Goal: Task Accomplishment & Management: Manage account settings

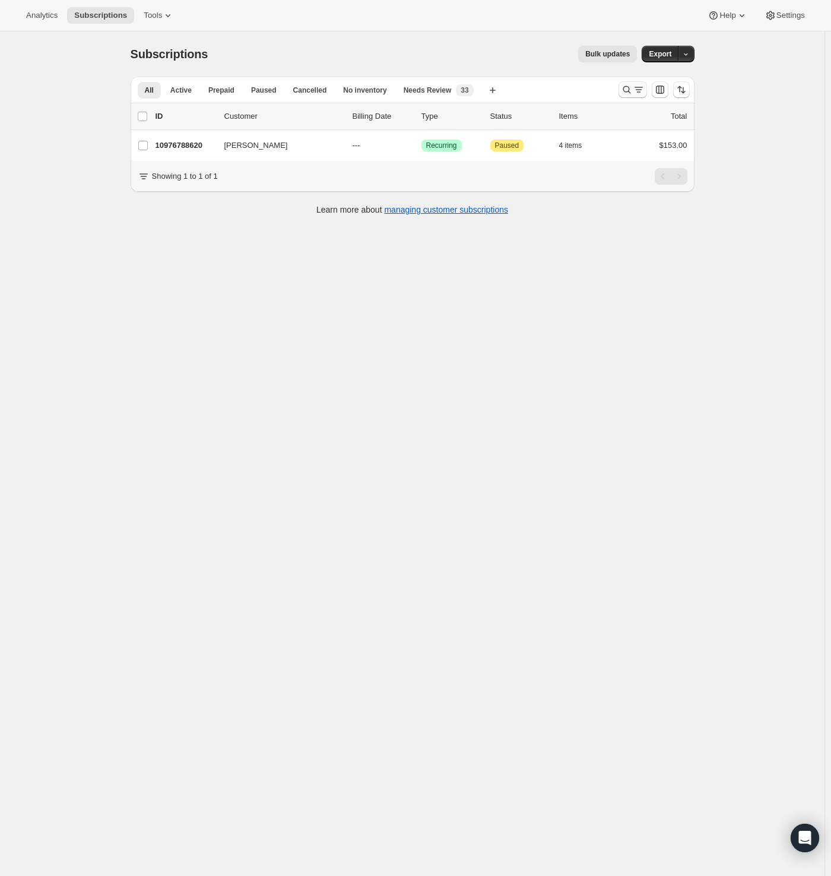
click at [630, 93] on icon "Search and filter results" at bounding box center [627, 90] width 12 height 12
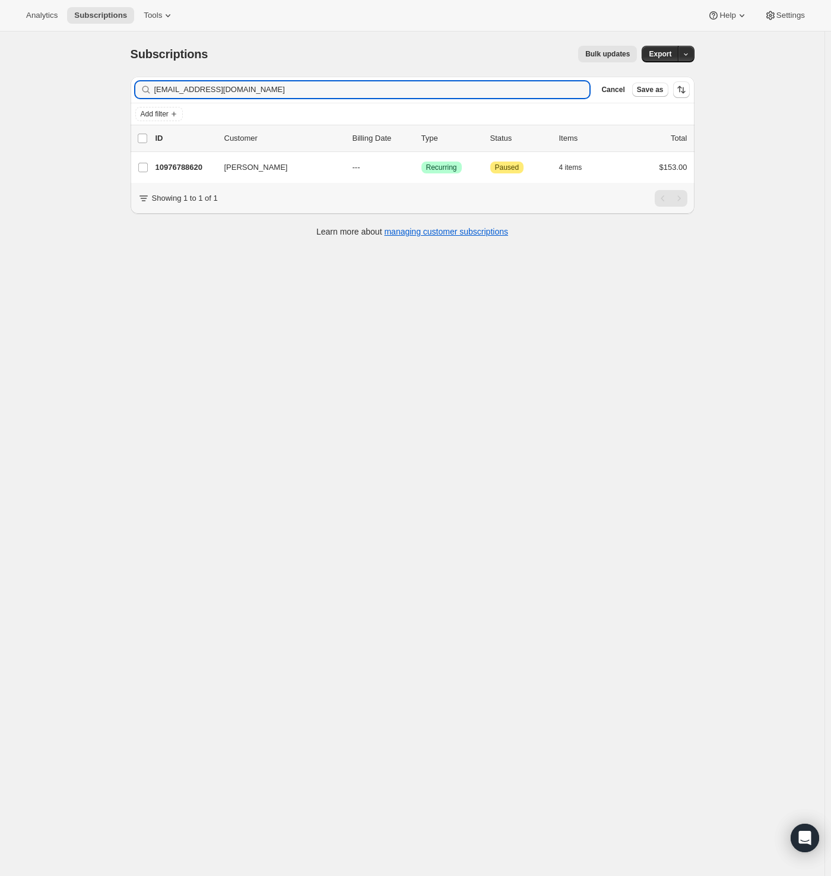
drag, startPoint x: 204, startPoint y: 93, endPoint x: -50, endPoint y: 107, distance: 254.6
click at [0, 107] on html "Analytics Subscriptions Tools Help Settings Skip to content Subscriptions. This…" at bounding box center [415, 438] width 831 height 876
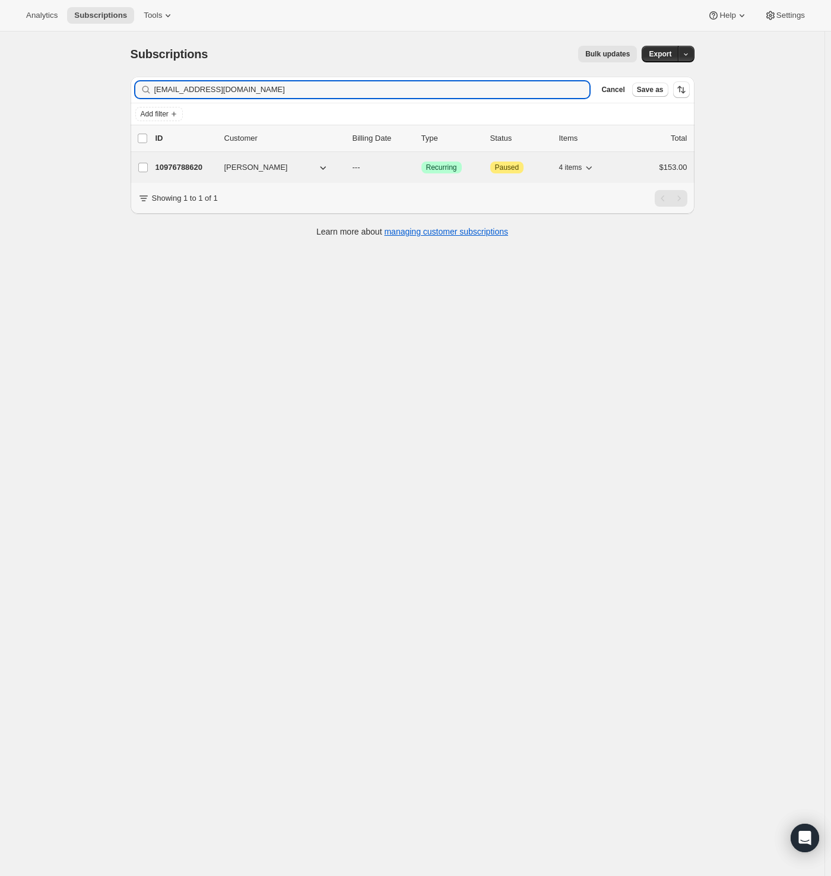
click at [263, 171] on span "Rosemarie Allemeier" at bounding box center [256, 168] width 64 height 12
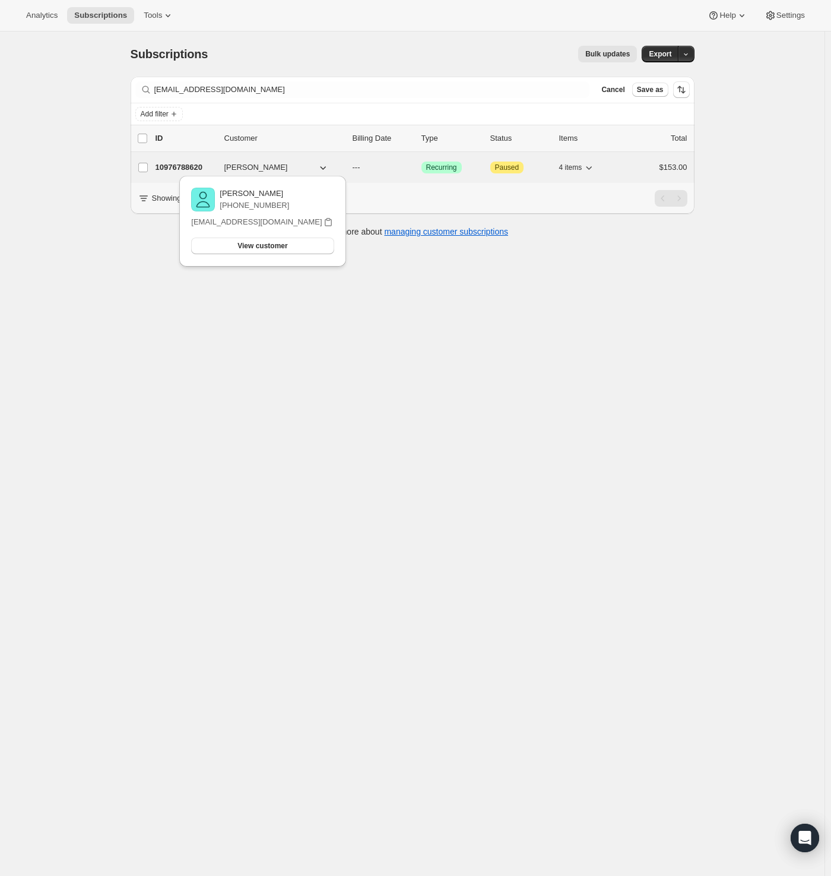
click at [175, 170] on p "10976788620" at bounding box center [185, 168] width 59 height 12
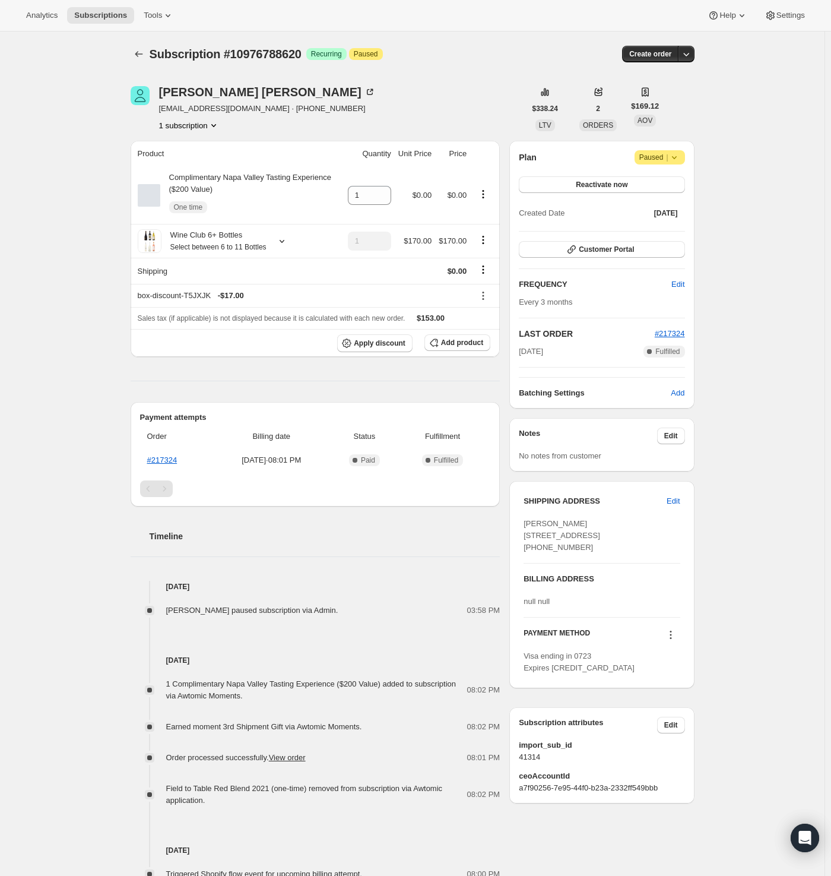
click at [663, 157] on span "Paused |" at bounding box center [660, 157] width 41 height 12
click at [667, 180] on span "Cancel subscription" at bounding box center [658, 180] width 67 height 9
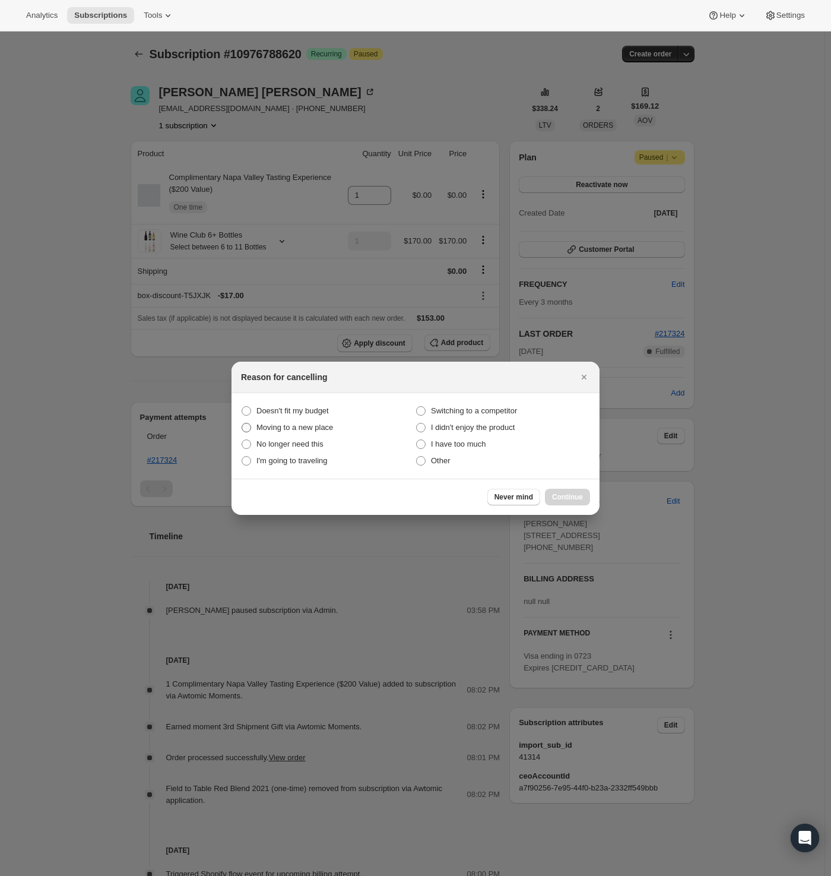
click at [331, 428] on span "Moving to a new place" at bounding box center [295, 427] width 77 height 9
click at [242, 423] on place "Moving to a new place" at bounding box center [242, 423] width 1 height 1
radio place "true"
click at [309, 444] on span "No longer need this" at bounding box center [290, 443] width 67 height 9
click at [242, 440] on this "No longer need this" at bounding box center [242, 439] width 1 height 1
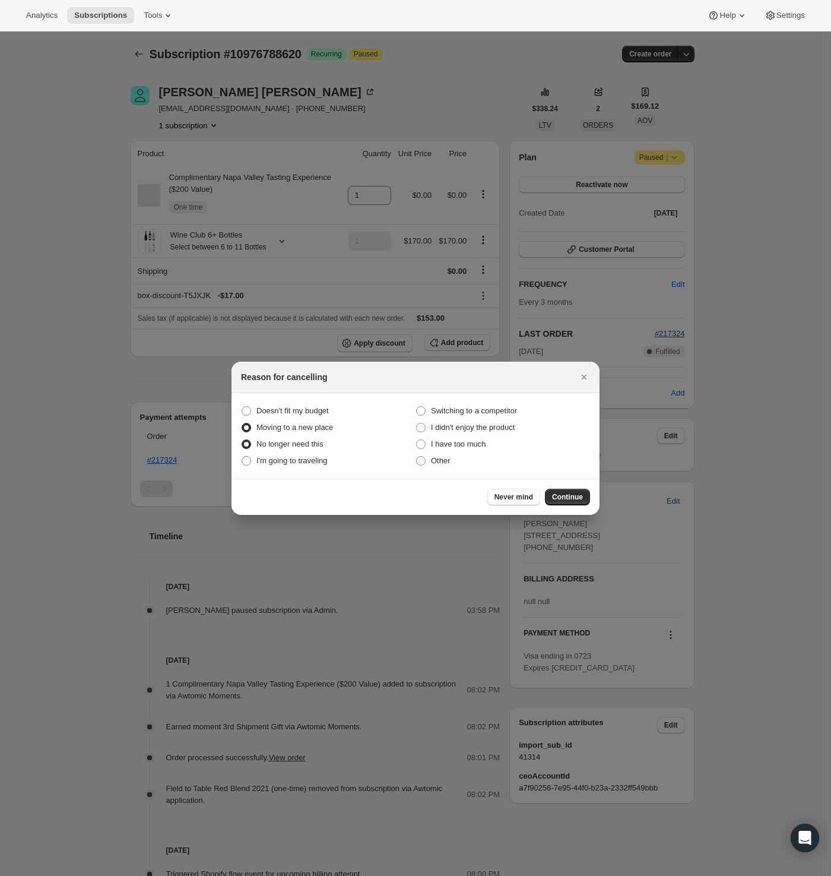
radio this "true"
radio place "false"
click at [566, 495] on span "Continue" at bounding box center [567, 497] width 31 height 10
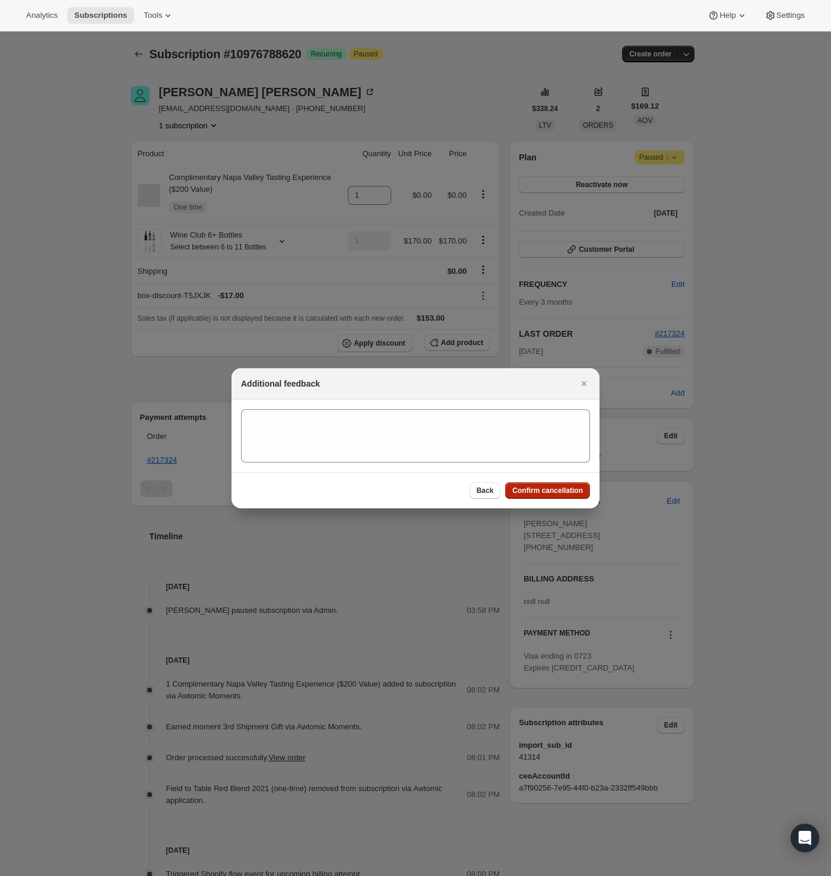
click at [558, 490] on span "Confirm cancellation" at bounding box center [548, 491] width 71 height 10
